Goal: Task Accomplishment & Management: Use online tool/utility

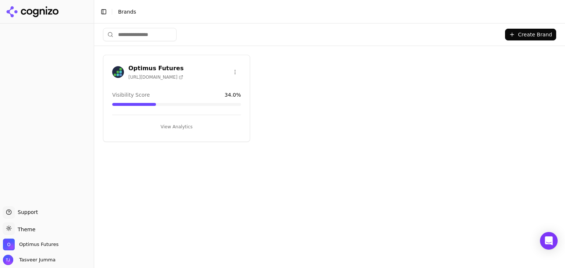
click at [149, 121] on button "View Analytics" at bounding box center [176, 127] width 129 height 12
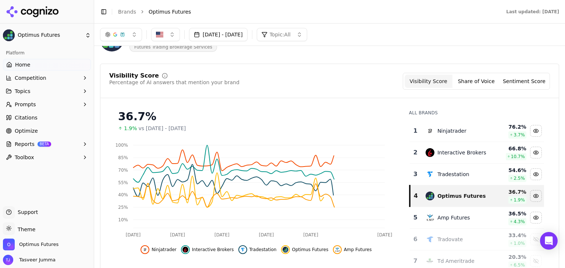
scroll to position [54, 0]
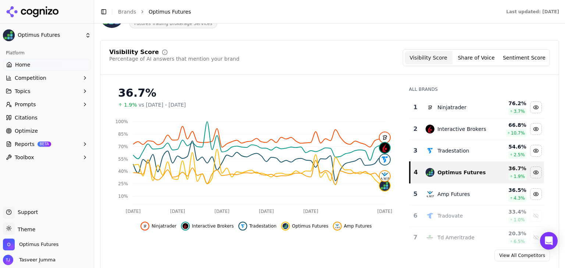
click at [492, 58] on button "Share of Voice" at bounding box center [477, 57] width 48 height 13
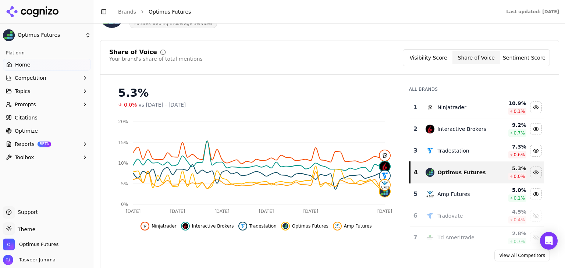
click at [542, 54] on button "Sentiment Score" at bounding box center [525, 57] width 48 height 13
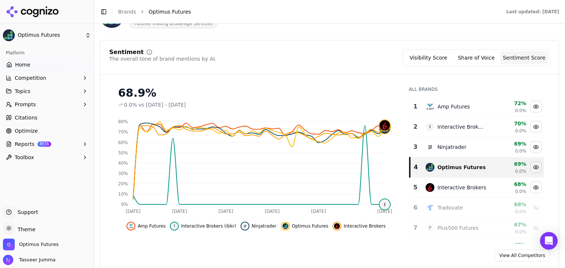
click at [433, 55] on button "Visibility Score" at bounding box center [429, 57] width 48 height 13
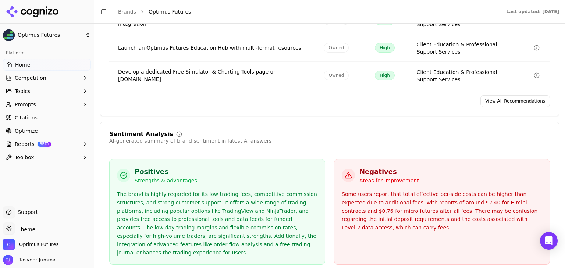
scroll to position [945, 0]
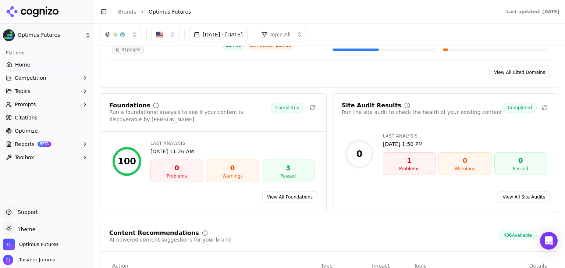
click at [45, 69] on link "Home" at bounding box center [47, 65] width 88 height 12
click at [47, 135] on link "Optimize" at bounding box center [47, 131] width 88 height 12
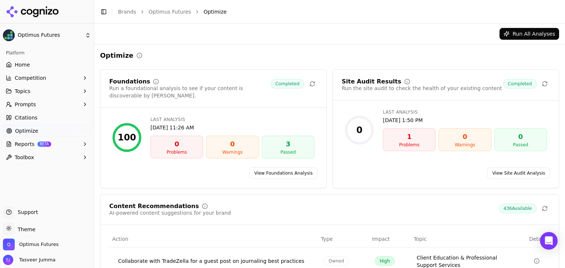
click at [532, 167] on link "View Site Audit Analysis" at bounding box center [519, 173] width 63 height 12
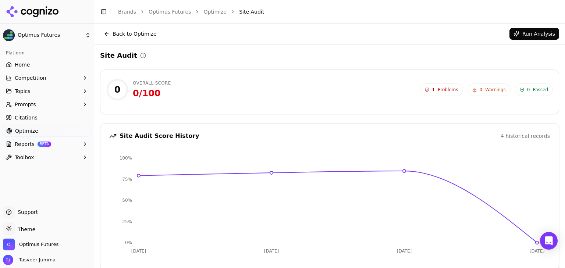
click at [550, 34] on button "Run Analysis" at bounding box center [535, 34] width 50 height 12
drag, startPoint x: 560, startPoint y: 62, endPoint x: 559, endPoint y: 112, distance: 50.4
click at [559, 112] on div "Site Audit 69 Overall Score 68.55 / 100 7 Problems 683 Warnings 317 Passed 7 Pr…" at bounding box center [329, 211] width 471 height 332
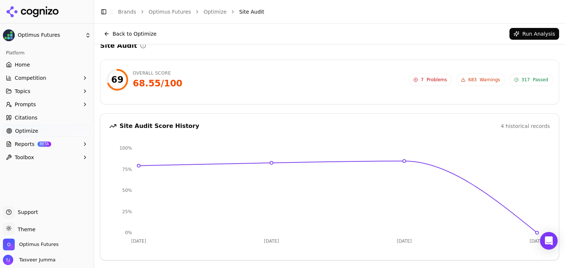
scroll to position [10, 0]
click at [163, 80] on div "68.55 / 100" at bounding box center [158, 84] width 50 height 12
click at [431, 81] on span "Problems" at bounding box center [437, 80] width 20 height 6
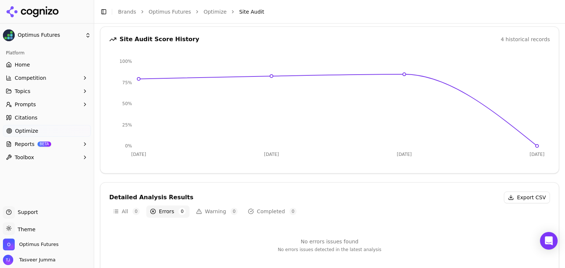
scroll to position [107, 0]
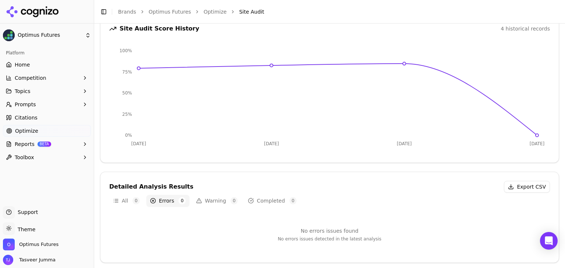
click at [24, 68] on span "Home" at bounding box center [22, 64] width 15 height 7
